Goal: Task Accomplishment & Management: Manage account settings

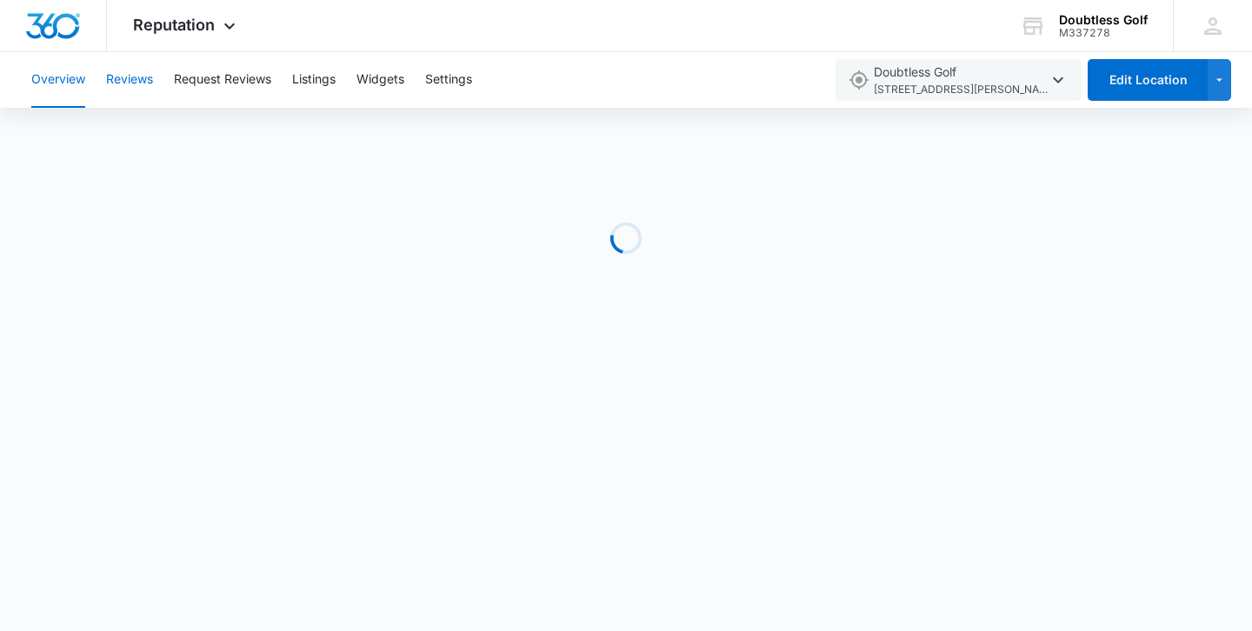
click at [119, 73] on button "Reviews" at bounding box center [129, 80] width 47 height 56
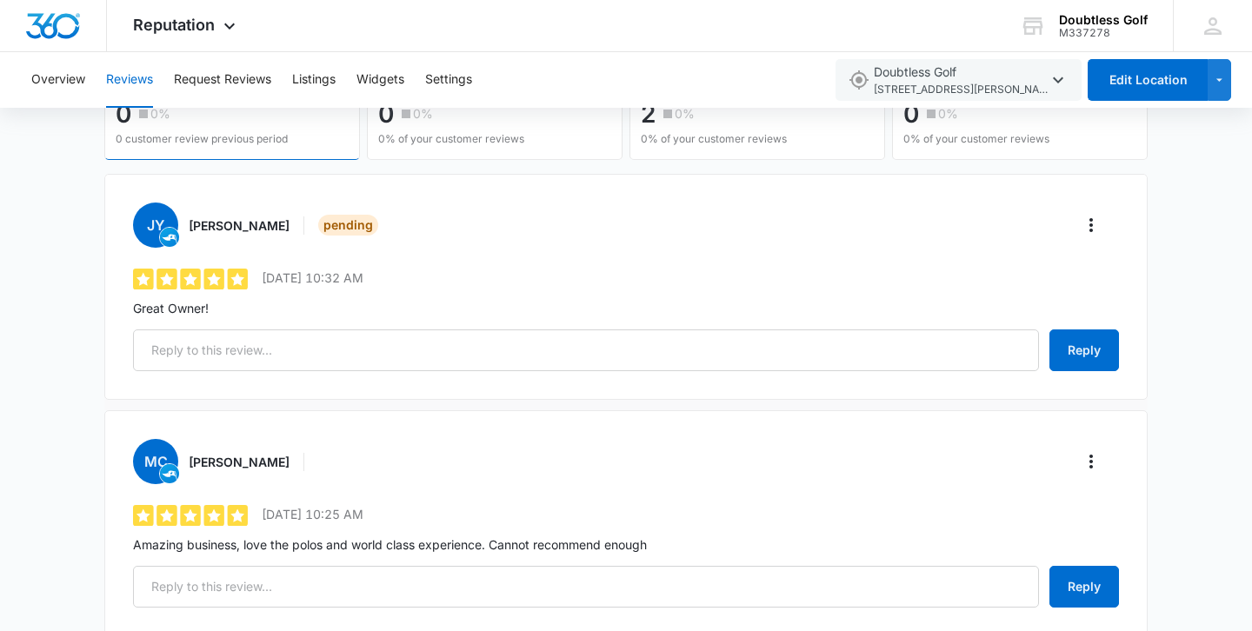
scroll to position [201, 0]
click at [1098, 220] on icon "More" at bounding box center [1091, 226] width 21 height 21
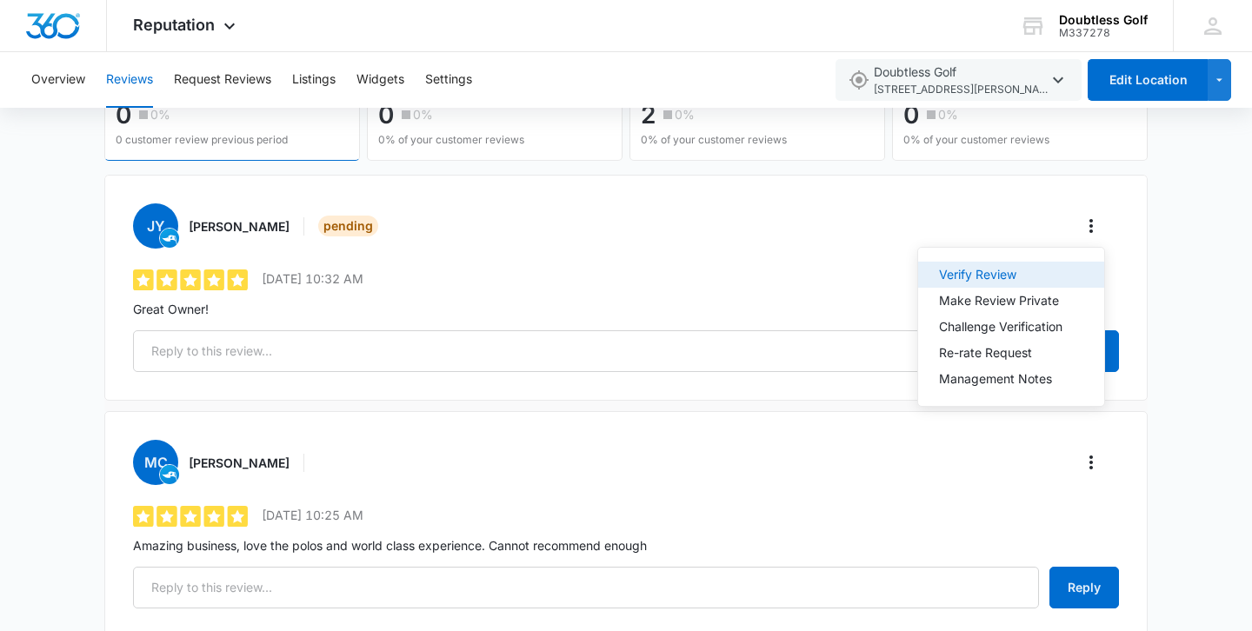
click at [1022, 269] on div "Verify Review" at bounding box center [1000, 275] width 123 height 12
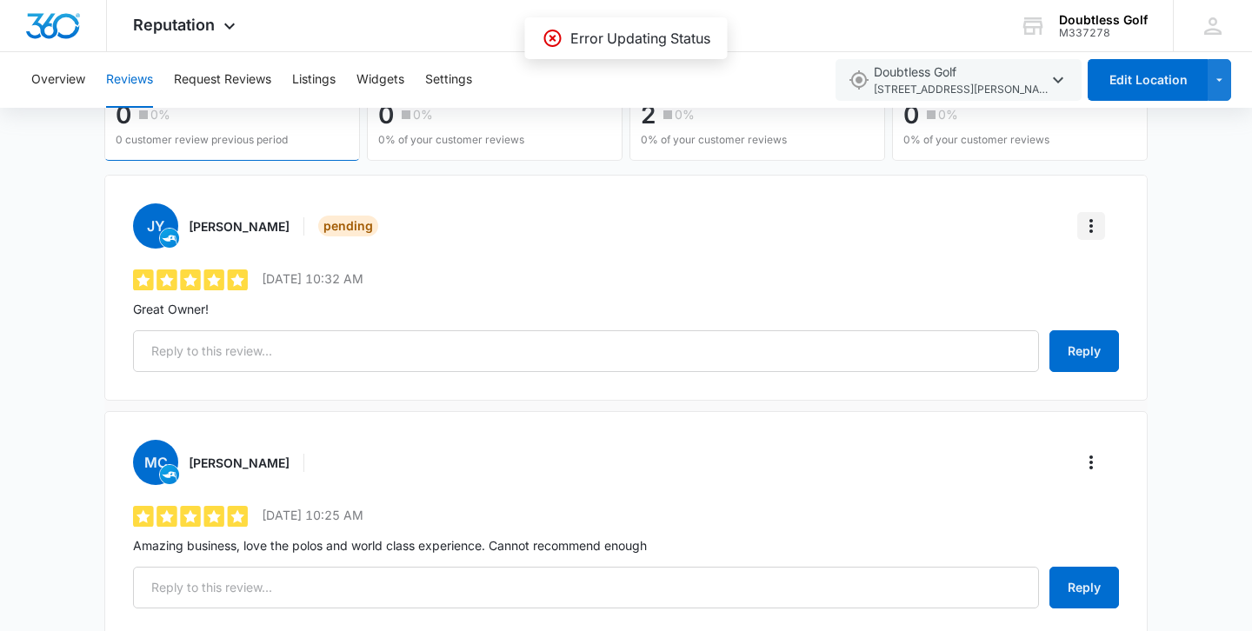
click at [1084, 229] on icon "More" at bounding box center [1091, 226] width 21 height 21
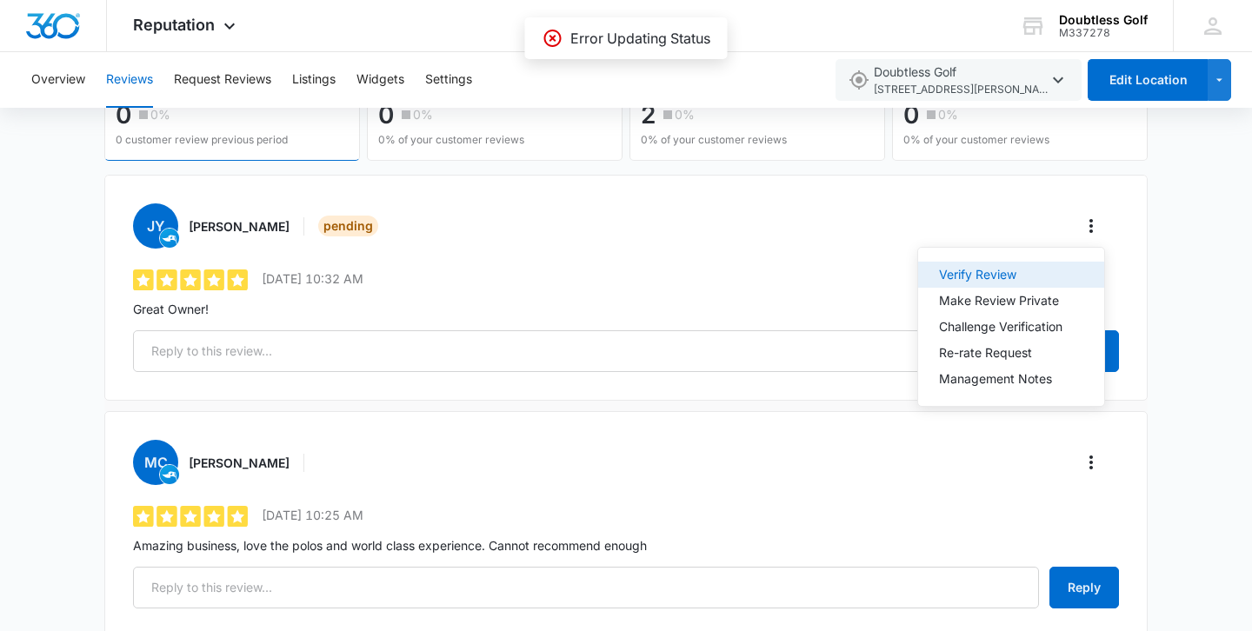
click at [1015, 269] on div "Verify Review" at bounding box center [1000, 275] width 123 height 12
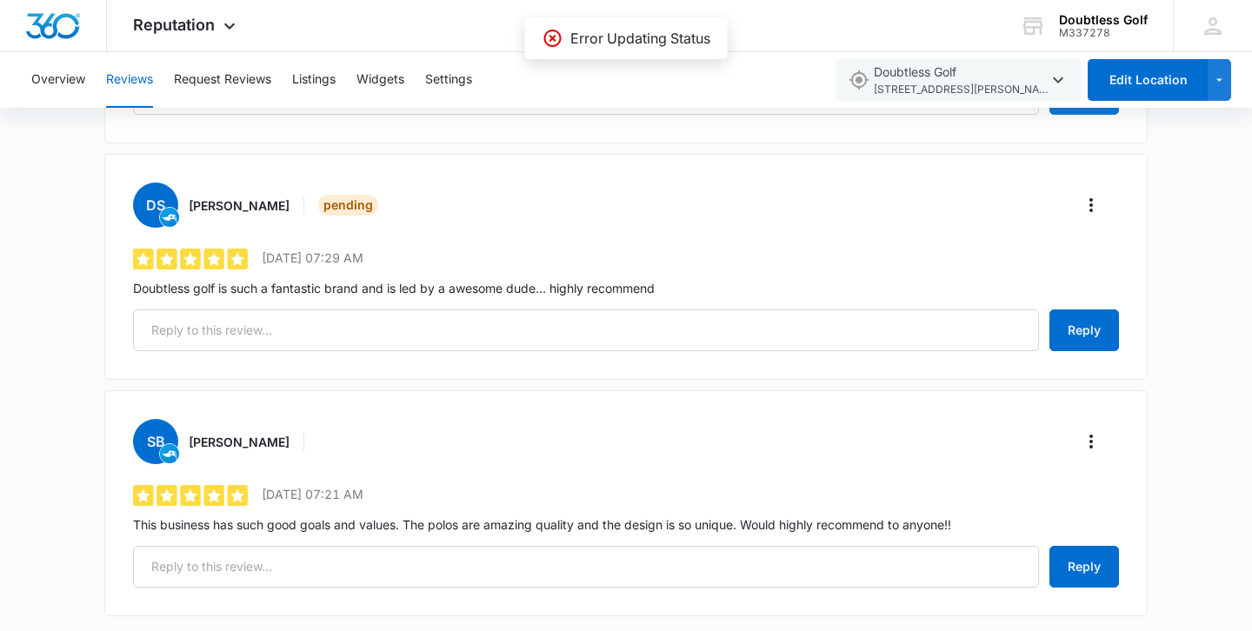
scroll to position [680, 0]
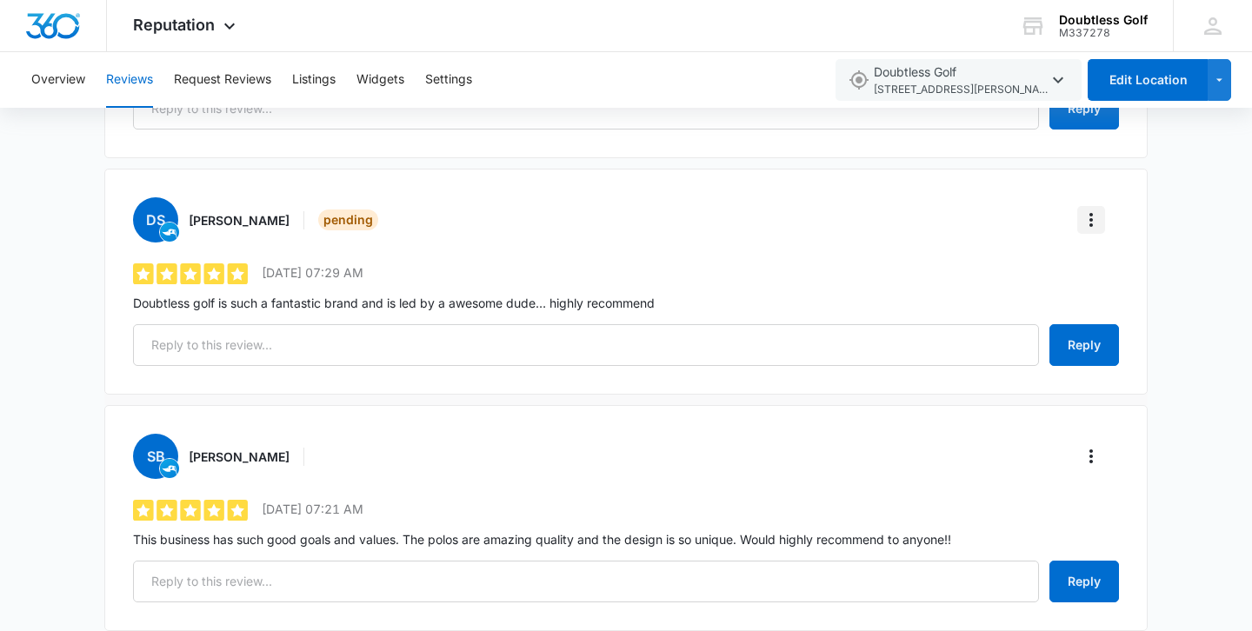
click at [1093, 213] on icon "More" at bounding box center [1091, 219] width 21 height 21
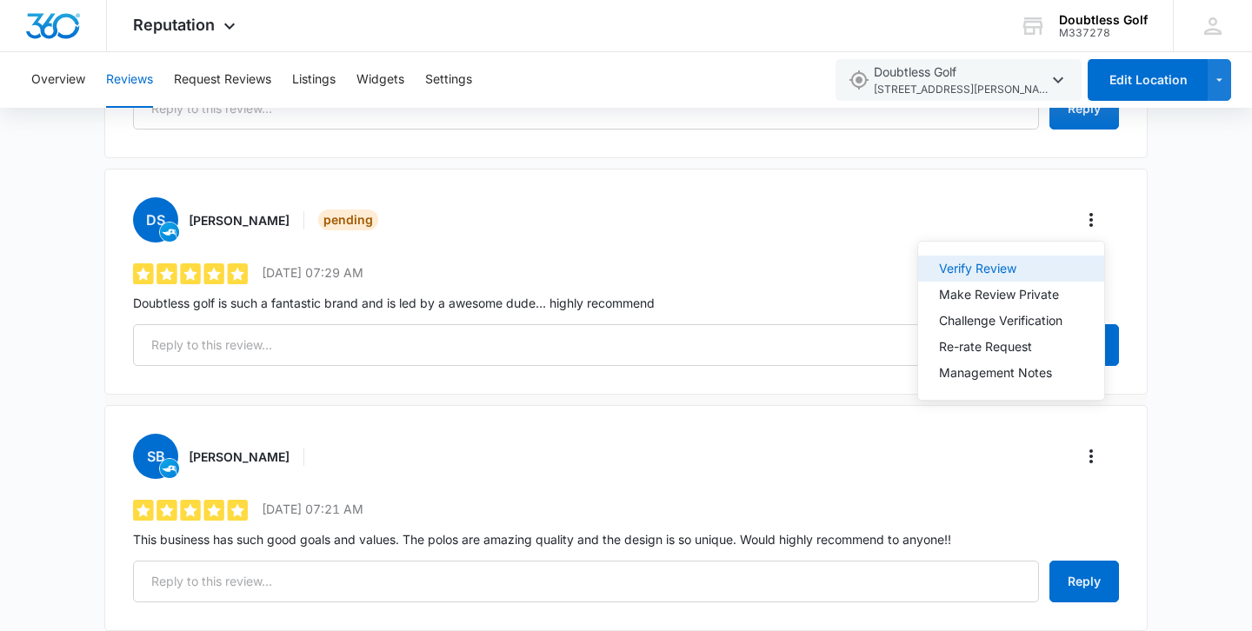
click at [1001, 263] on div "Verify Review" at bounding box center [1000, 269] width 123 height 12
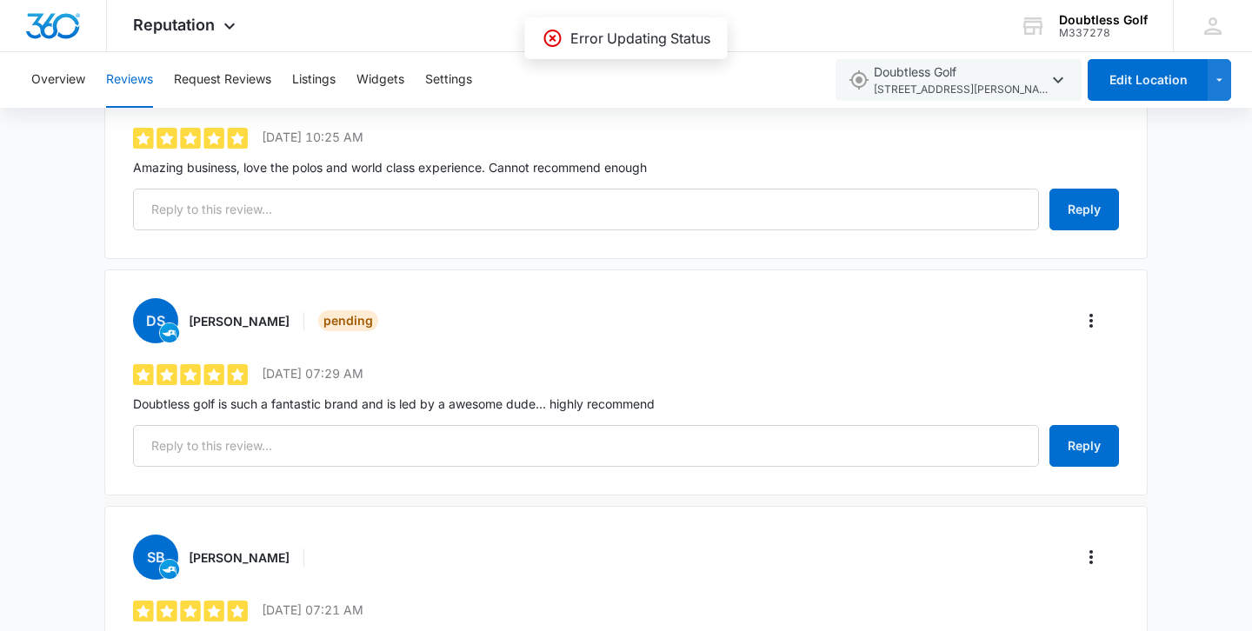
scroll to position [570, 0]
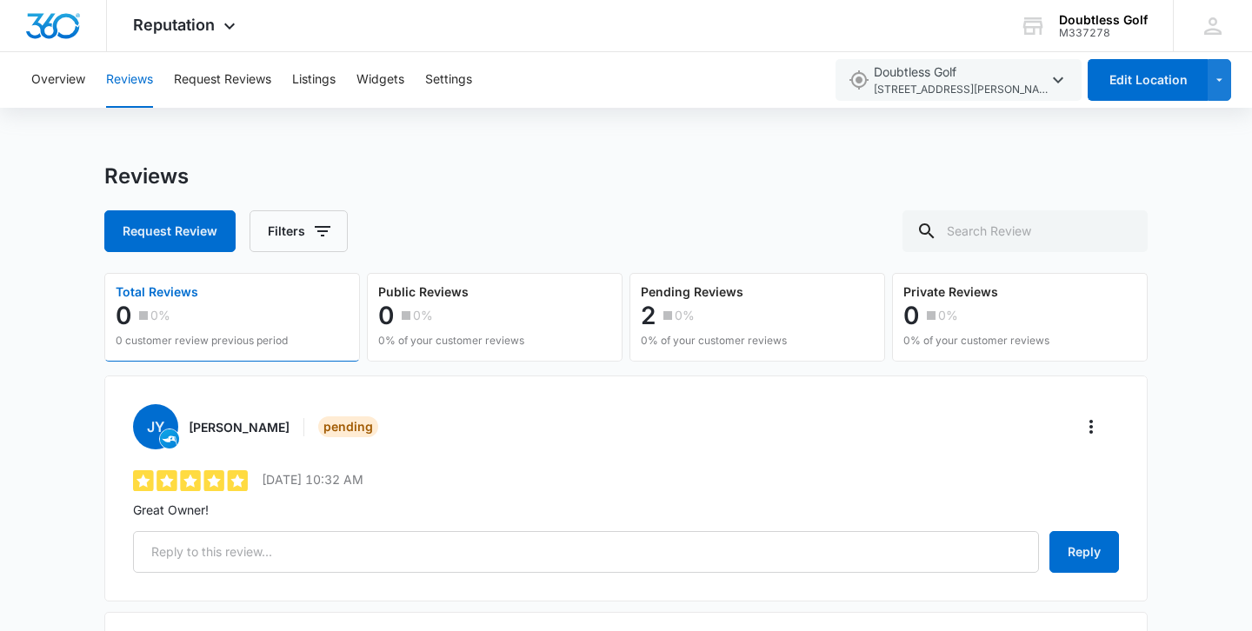
scroll to position [1, 0]
click at [1092, 436] on button "More" at bounding box center [1091, 426] width 28 height 28
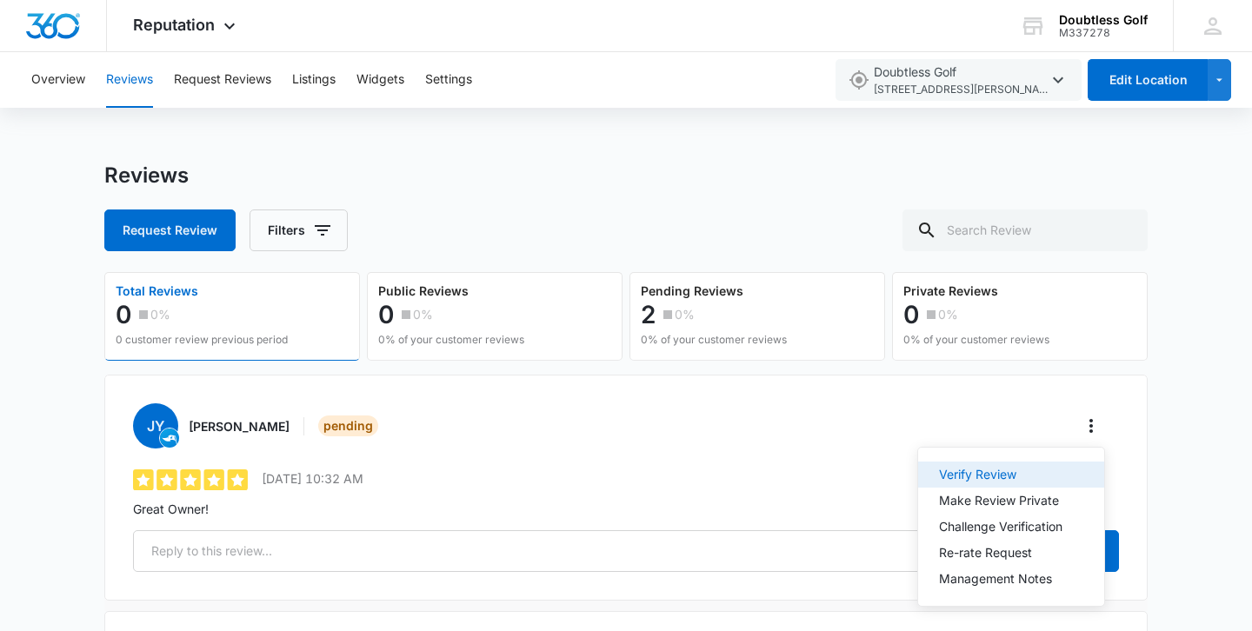
click at [1005, 469] on div "Verify Review" at bounding box center [1000, 475] width 123 height 12
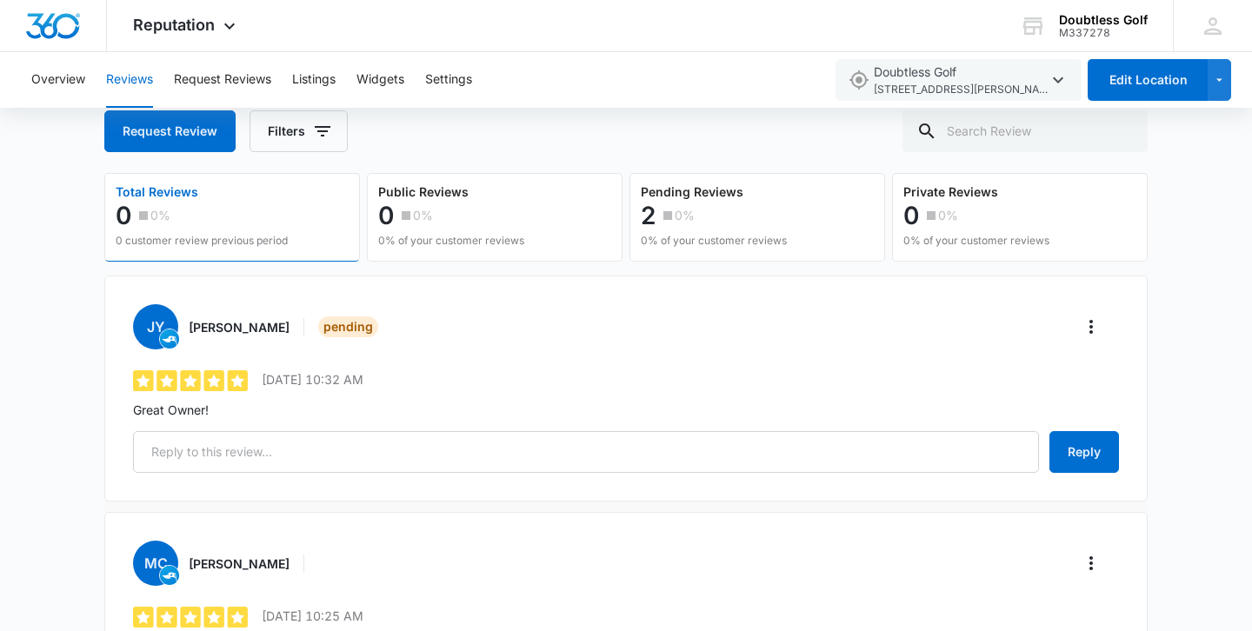
scroll to position [95, 0]
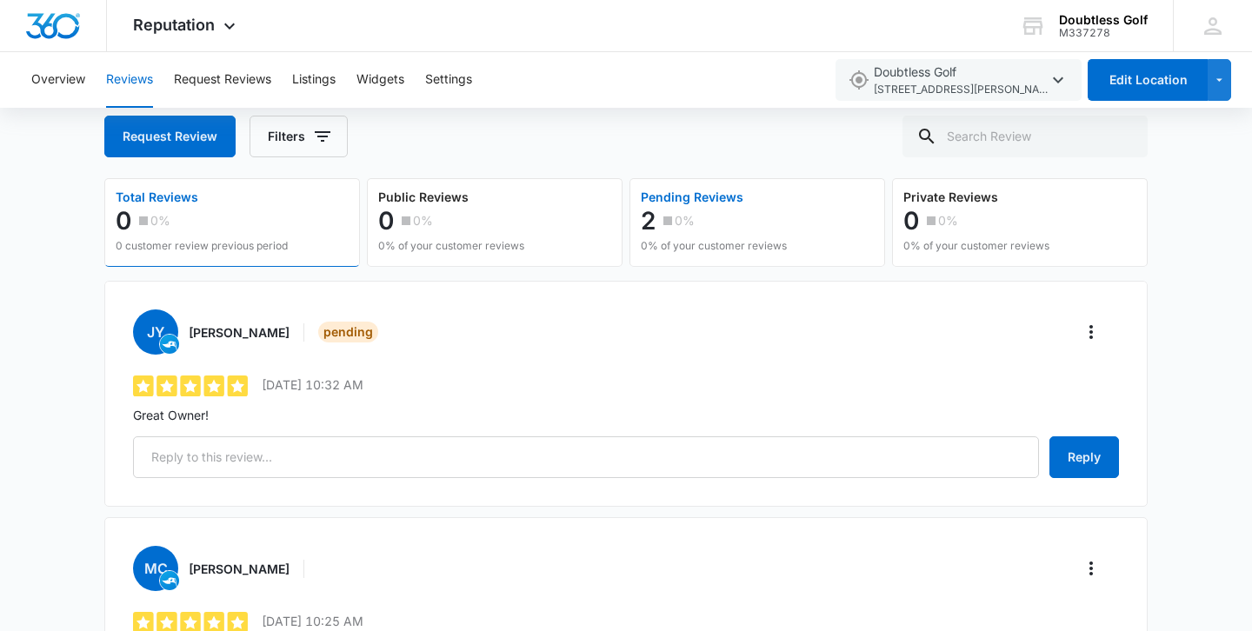
click at [766, 206] on div "2 0%" at bounding box center [714, 220] width 146 height 35
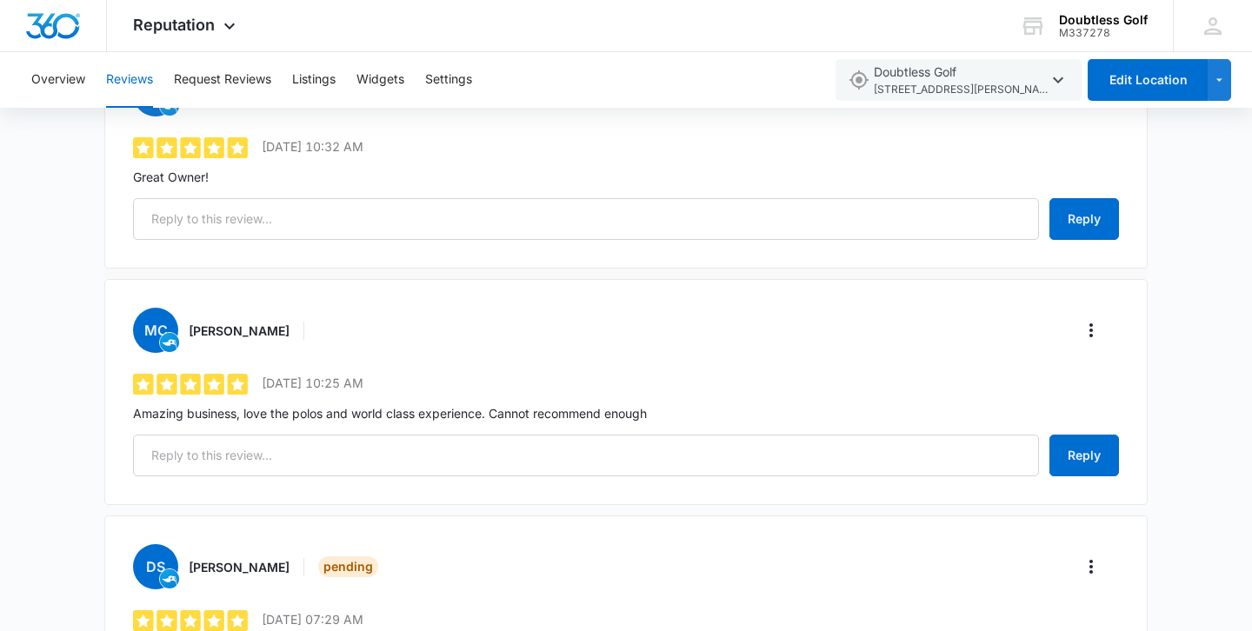
scroll to position [0, 0]
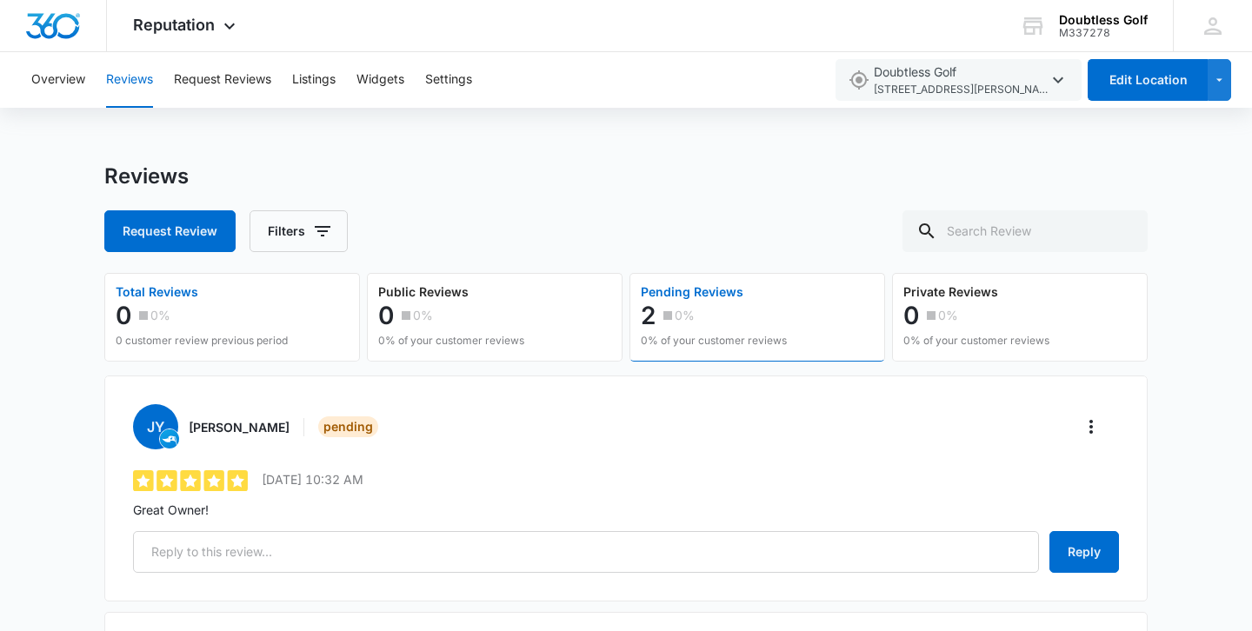
click at [293, 326] on button "Total Reviews 0 0% 0 customer review previous period" at bounding box center [232, 317] width 256 height 89
click at [62, 23] on img "Dashboard" at bounding box center [53, 26] width 56 height 26
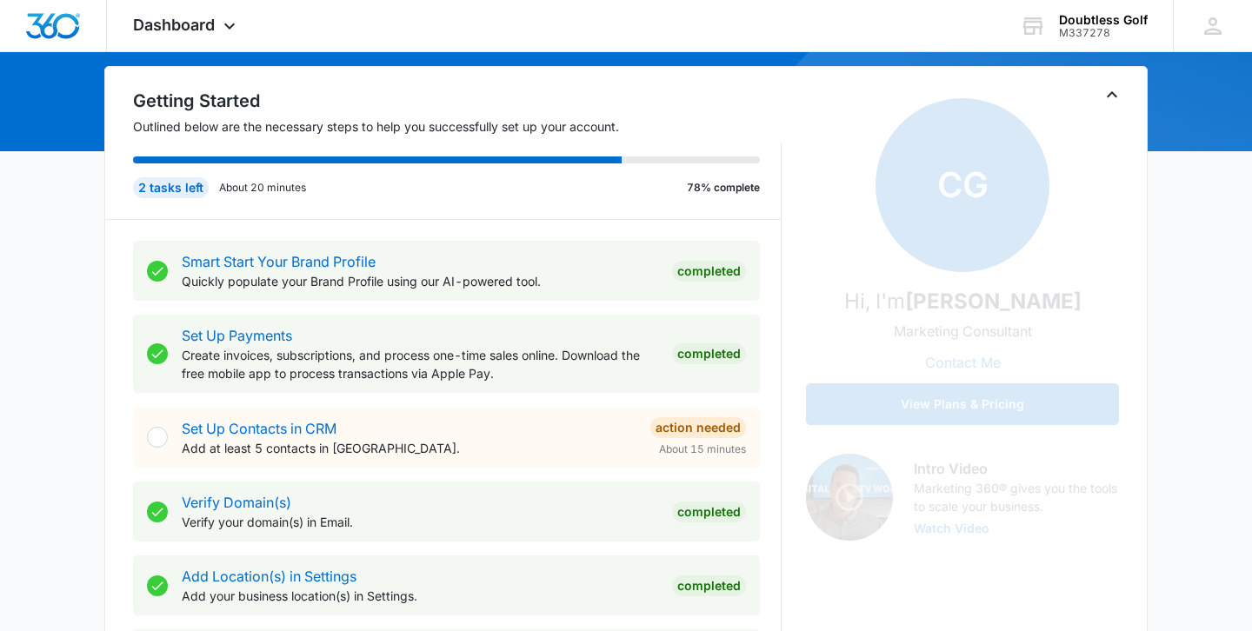
scroll to position [169, 0]
